Goal: Information Seeking & Learning: Learn about a topic

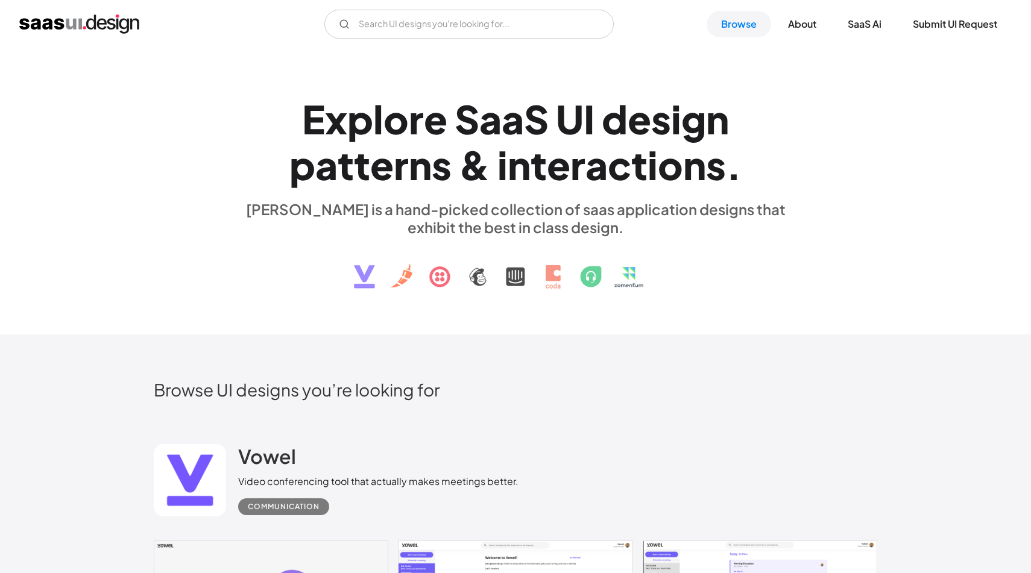
scroll to position [11805, 0]
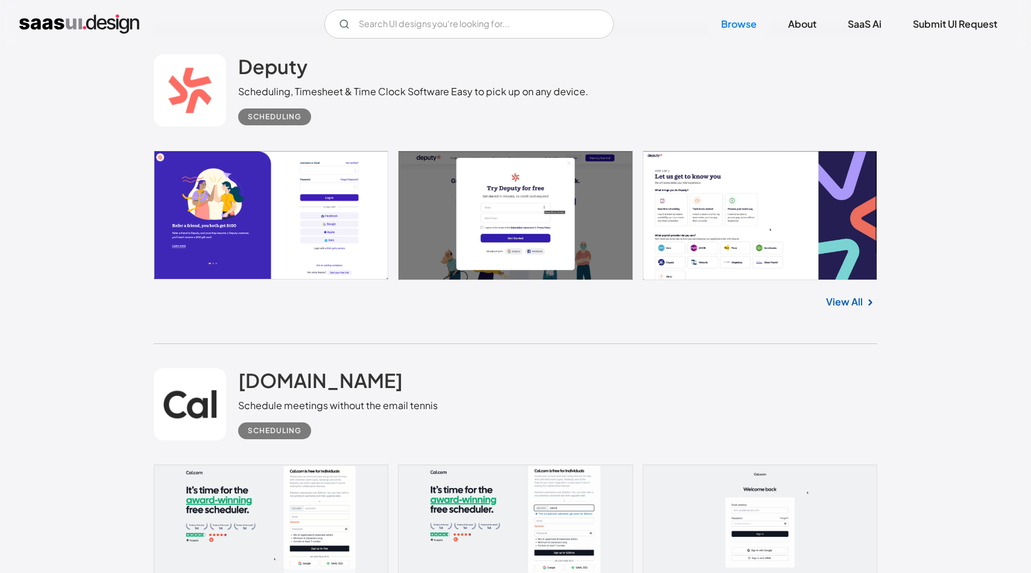
scroll to position [11943, 0]
click at [518, 28] on input "Email Form" at bounding box center [468, 24] width 289 height 29
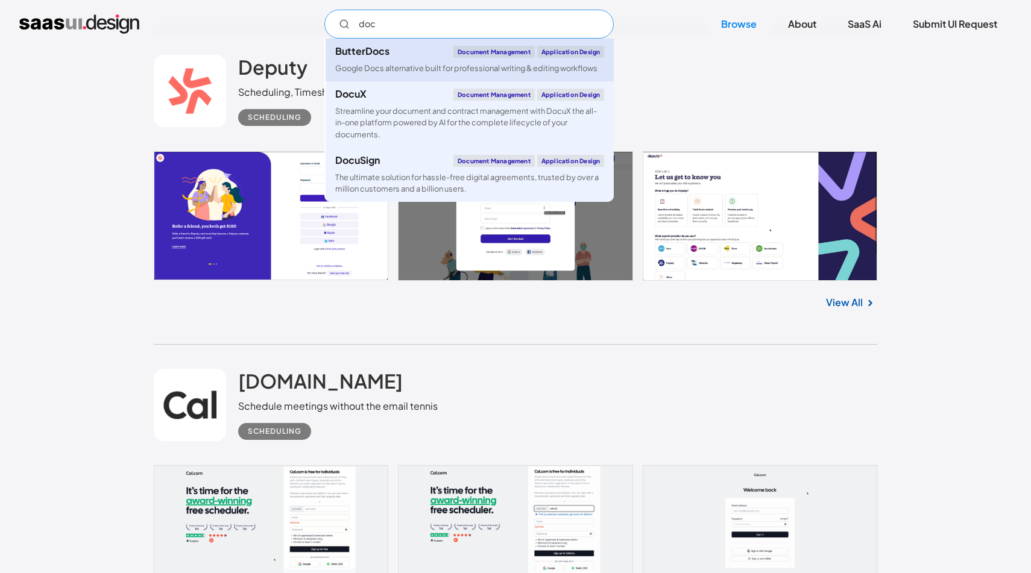
click at [414, 54] on div "ButterDocs Document Management Application Design" at bounding box center [469, 52] width 269 height 12
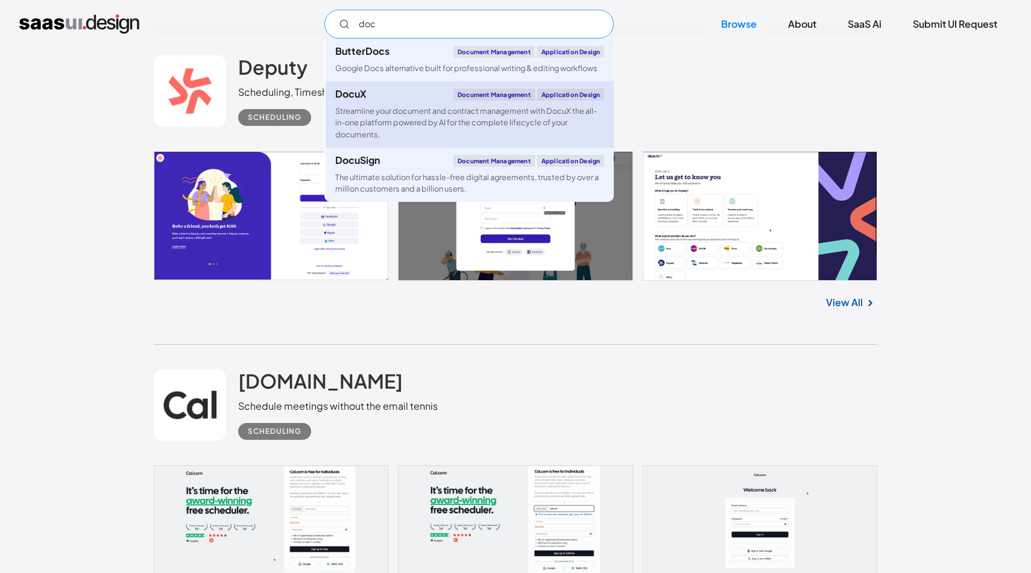
click at [367, 116] on div "Streamline your document and contract management with DocuX the all-in-one plat…" at bounding box center [469, 122] width 269 height 35
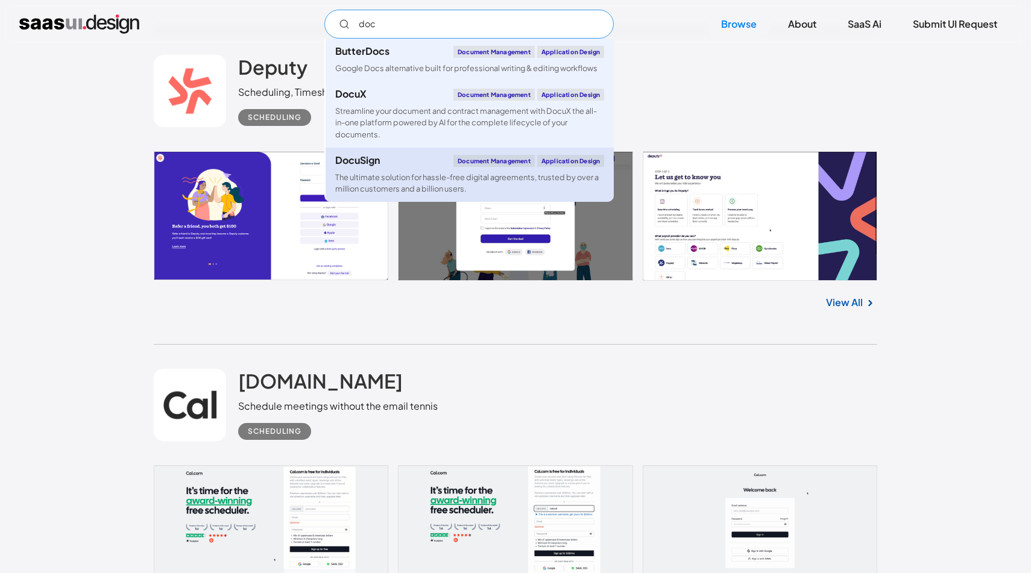
click at [370, 156] on div "DocuSign" at bounding box center [357, 161] width 45 height 10
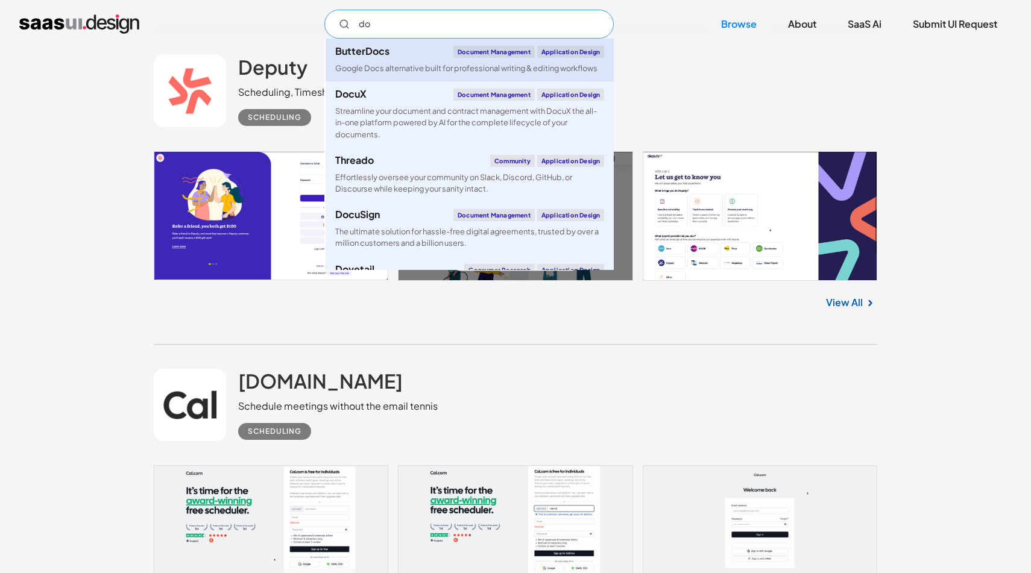
type input "d"
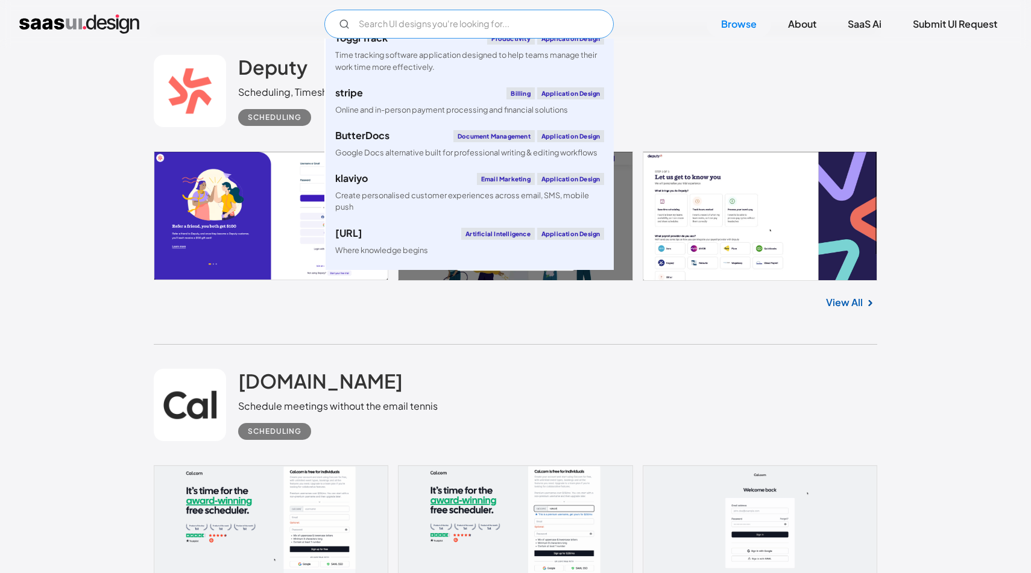
scroll to position [106, 0]
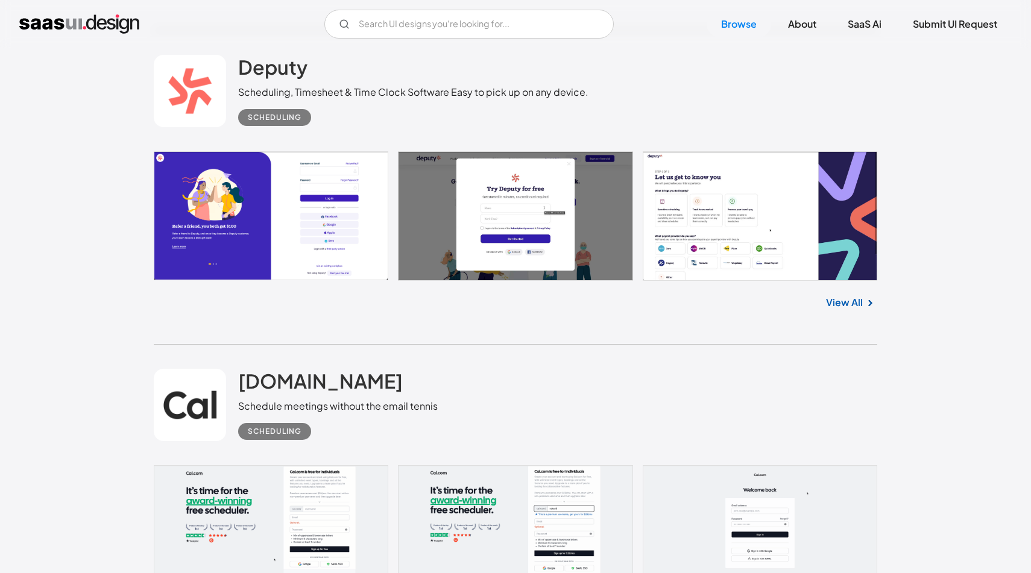
click at [438, 367] on div "Cal.com Schedule meetings without the email tennis Scheduling" at bounding box center [515, 405] width 723 height 121
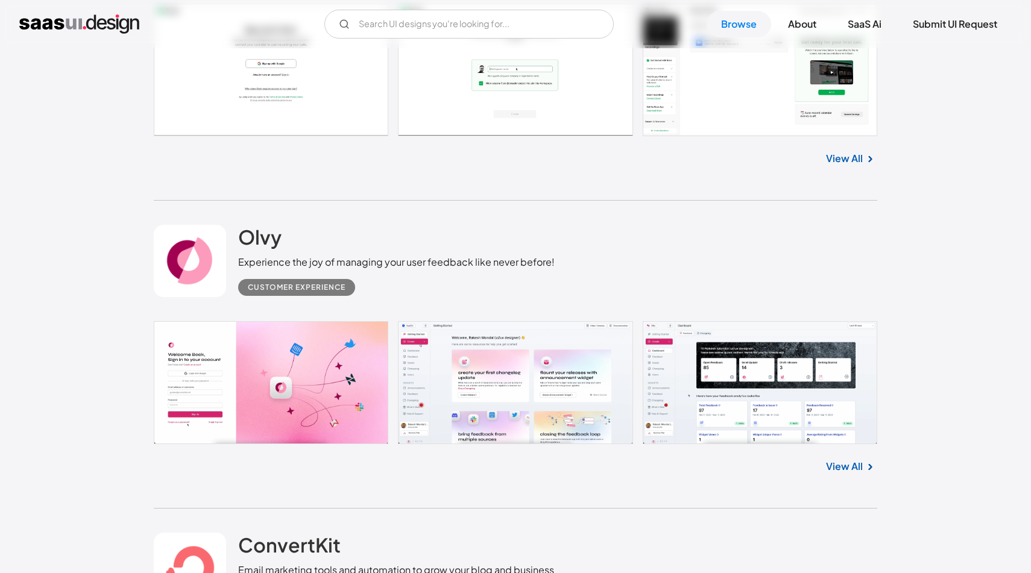
scroll to position [13687, 0]
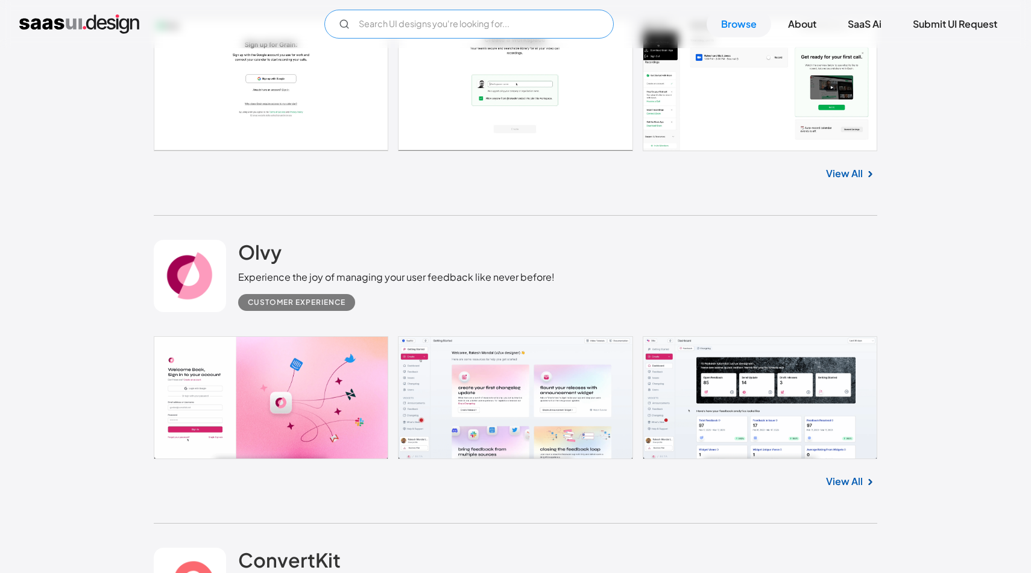
click at [526, 31] on input "Email Form" at bounding box center [468, 24] width 289 height 29
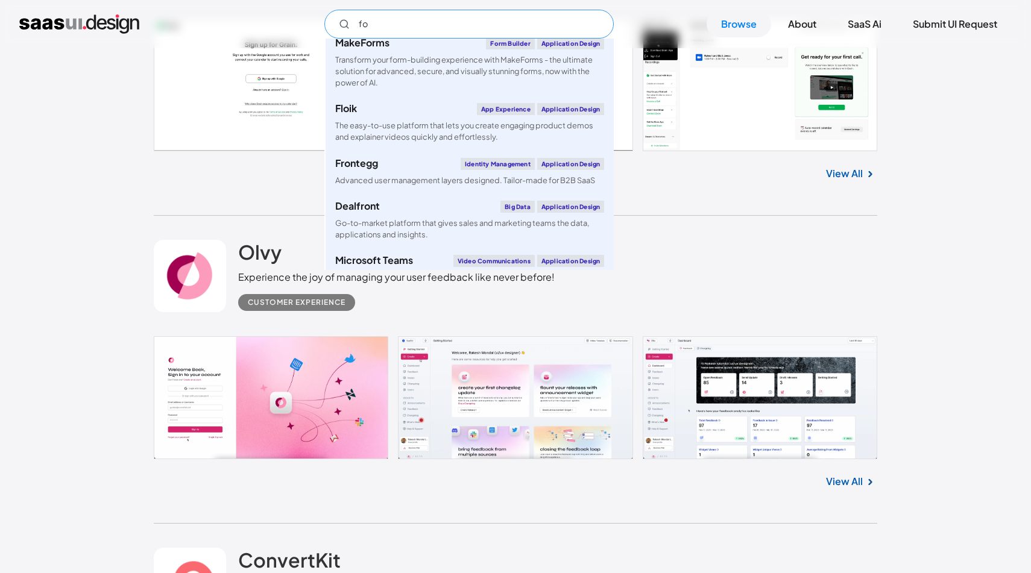
scroll to position [0, 0]
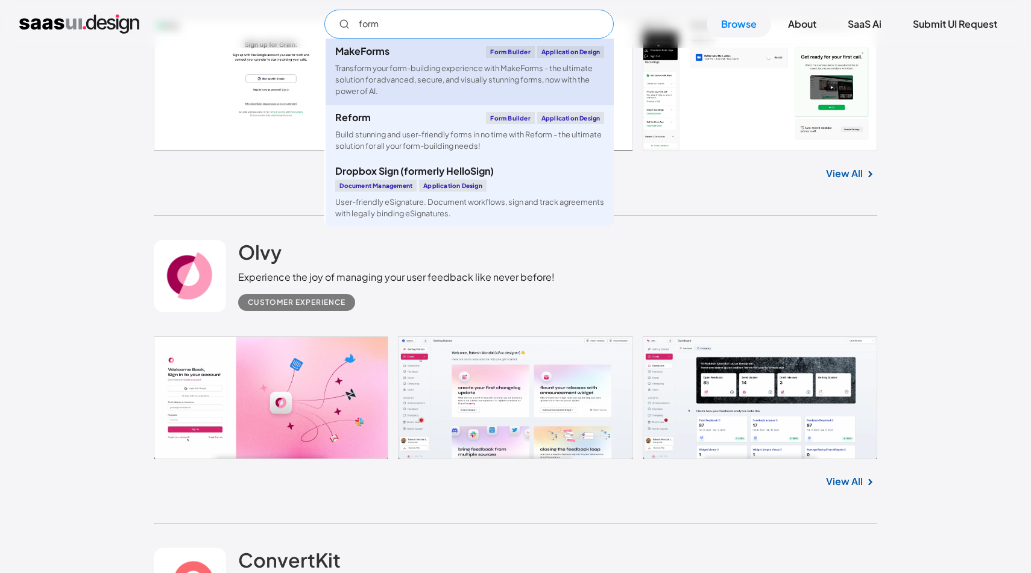
click at [352, 46] on div "MakeForms" at bounding box center [362, 51] width 54 height 10
type input "form"
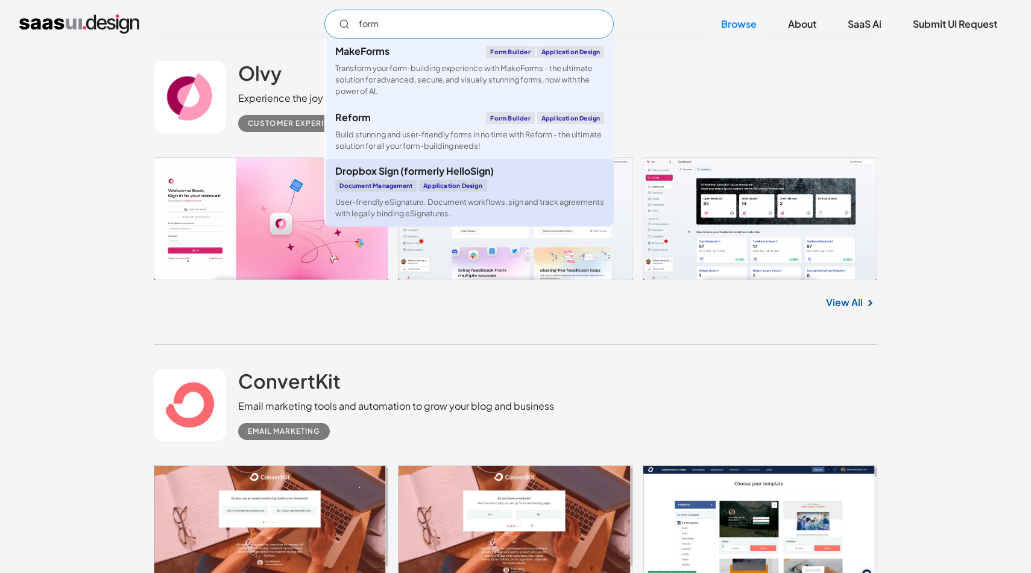
scroll to position [13871, 0]
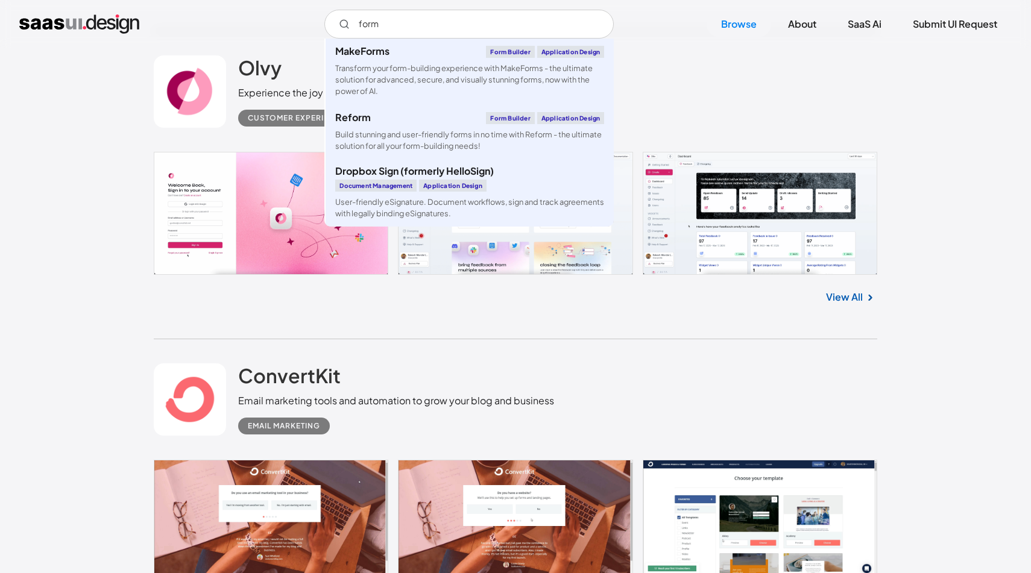
click at [541, 339] on div "Olvy Experience the joy of managing your user feedback like never before! Custo…" at bounding box center [515, 185] width 723 height 308
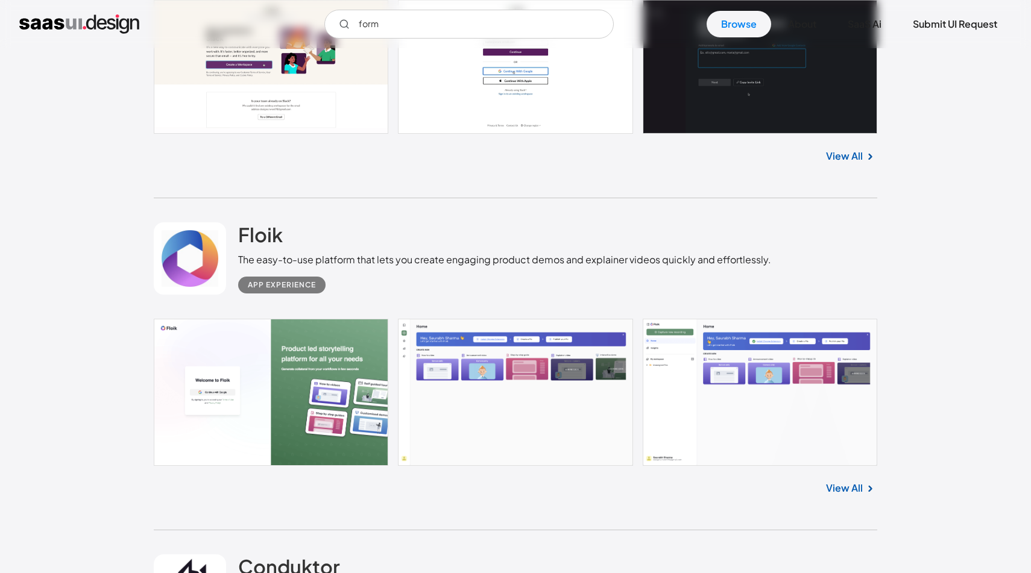
scroll to position [17208, 0]
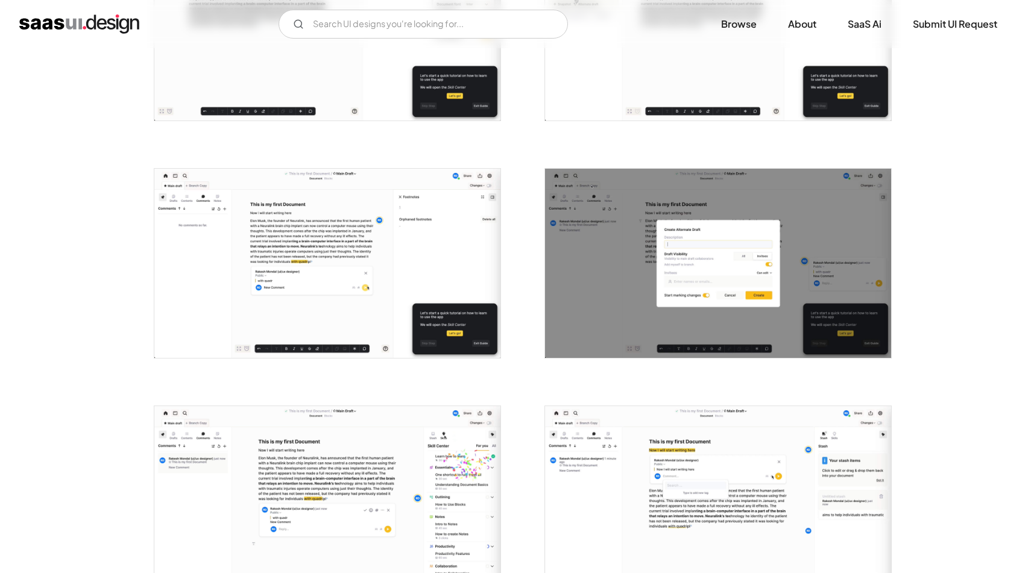
scroll to position [844, 0]
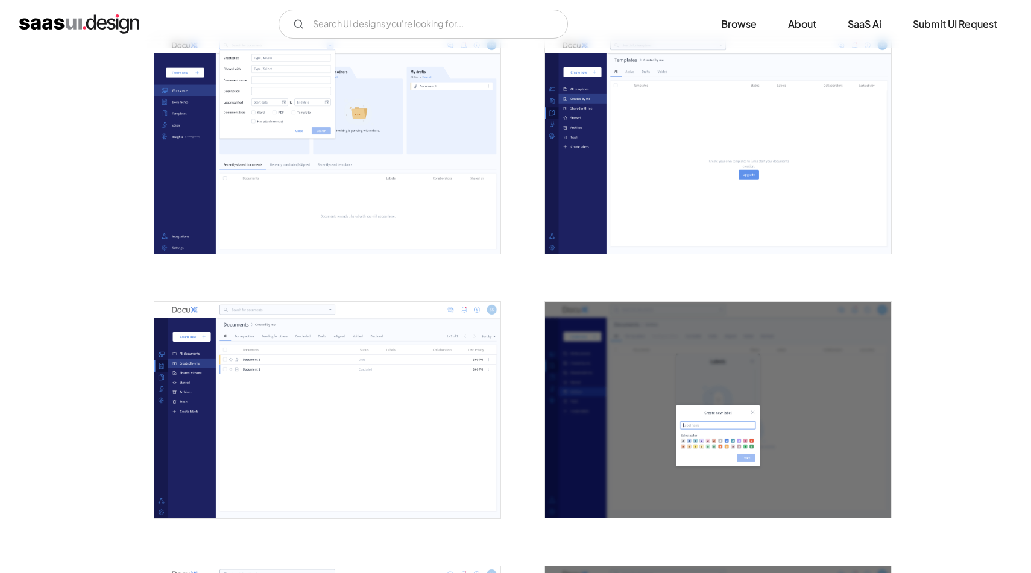
scroll to position [1588, 0]
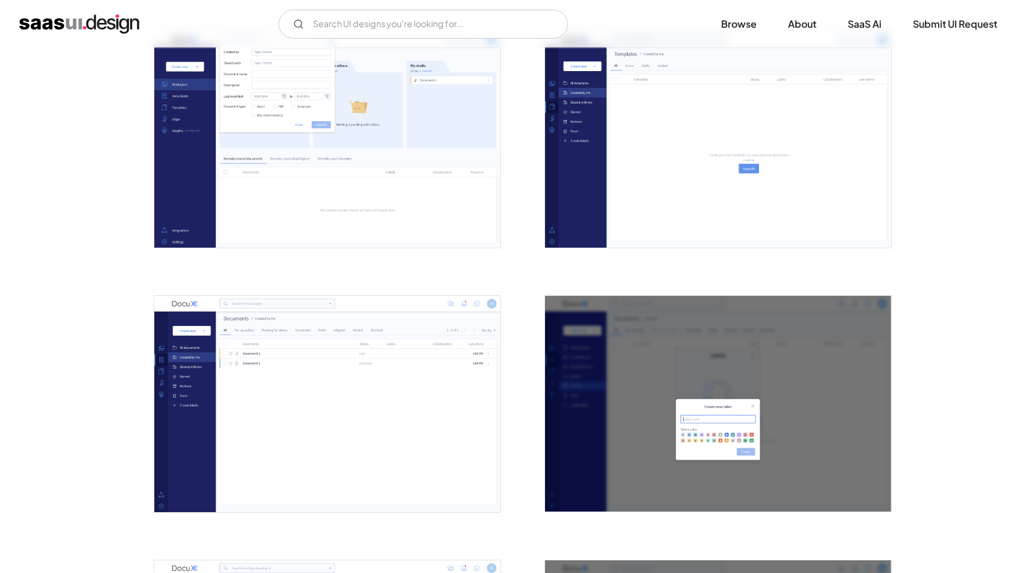
click at [445, 348] on img "open lightbox" at bounding box center [327, 404] width 346 height 216
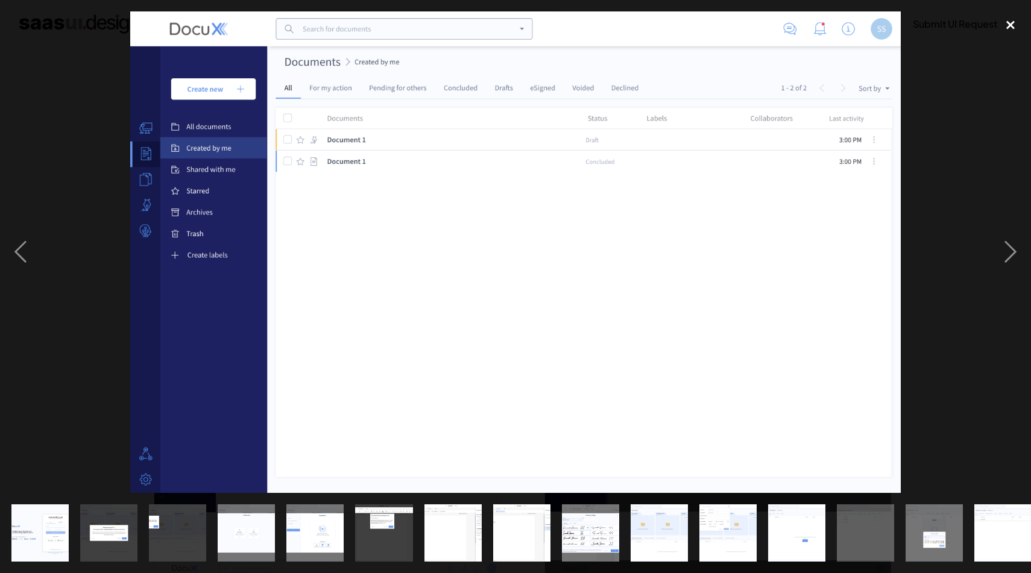
click at [1005, 36] on div "close lightbox" at bounding box center [1010, 24] width 41 height 27
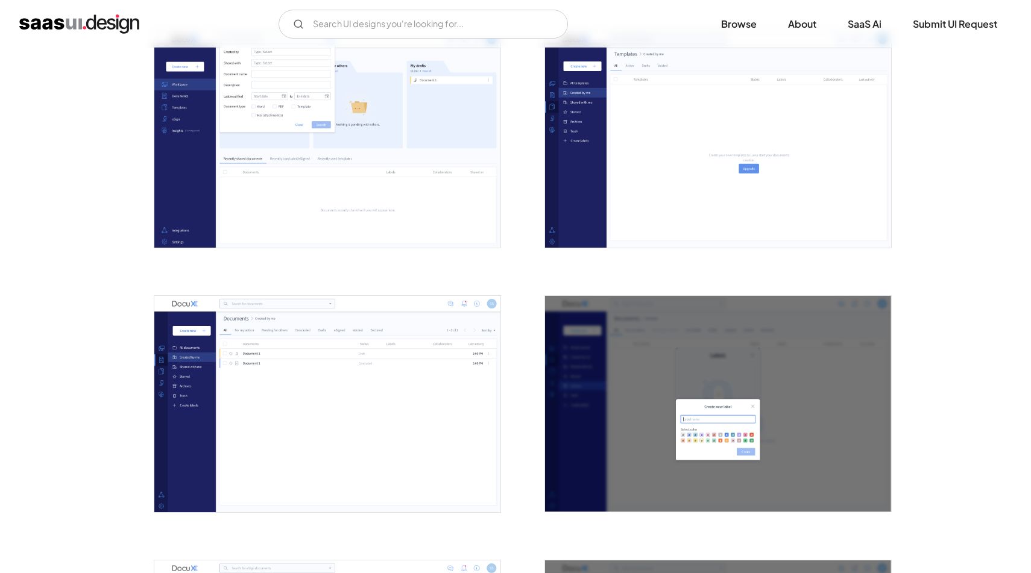
click at [1007, 28] on body "SaaS Insider's Marketing 2021 Ready to challenge the status quo? V7 Labs Gen AI…" at bounding box center [515, 209] width 1031 height 3595
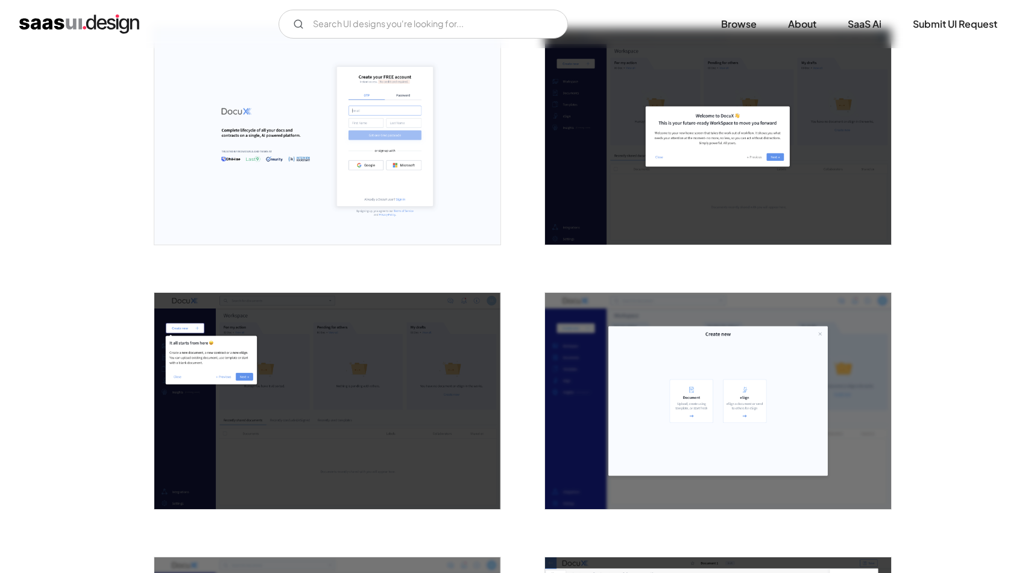
scroll to position [240, 0]
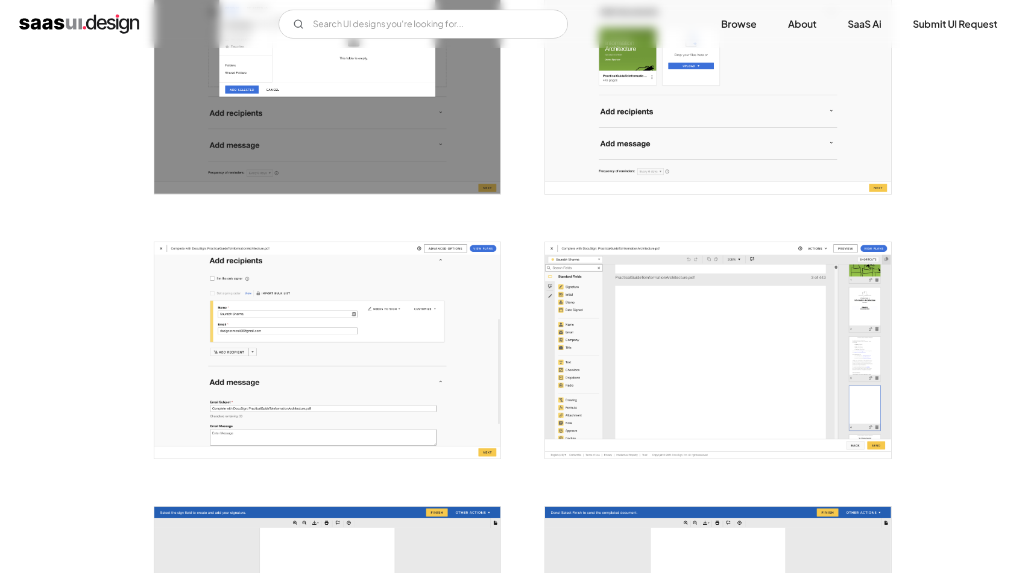
scroll to position [1365, 0]
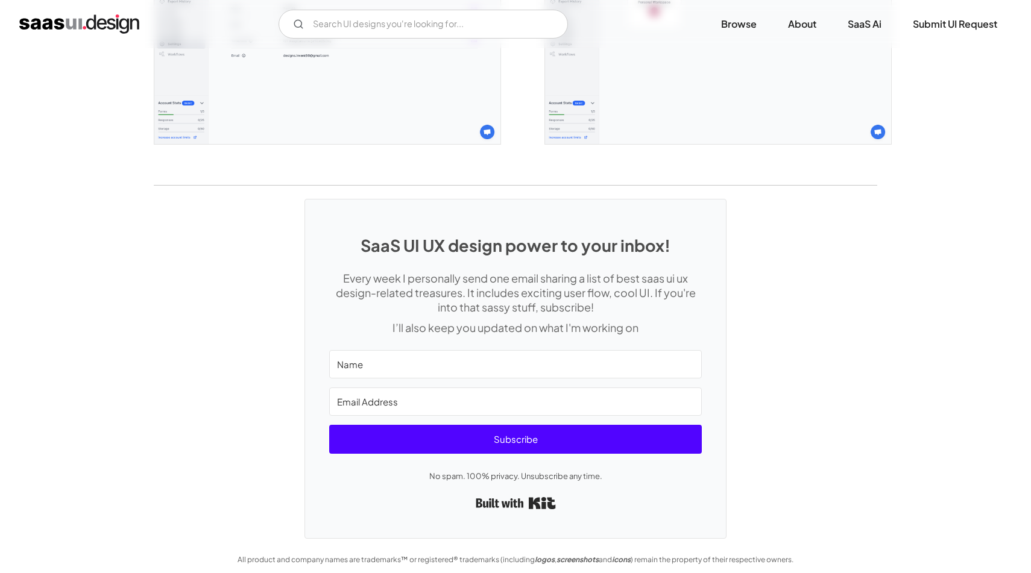
scroll to position [3282, 0]
